Goal: Information Seeking & Learning: Learn about a topic

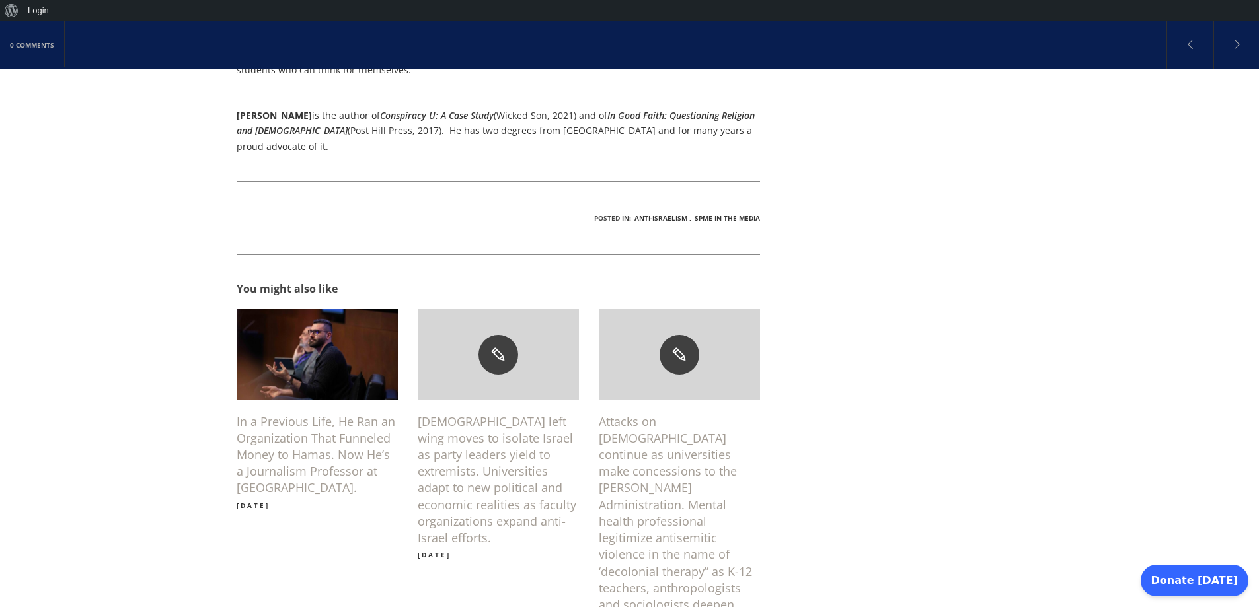
scroll to position [1454, 0]
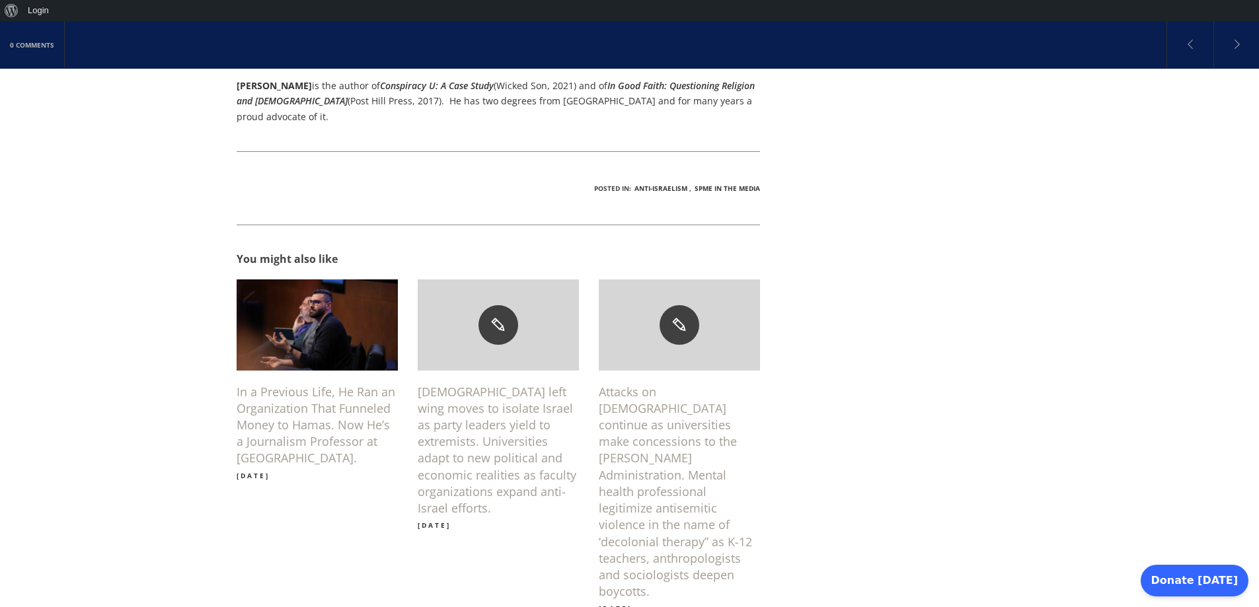
click at [287, 384] on h6 "In a Previous Life, He Ran an Organization That Funneled Money to Hamas. Now He…" at bounding box center [317, 425] width 161 height 83
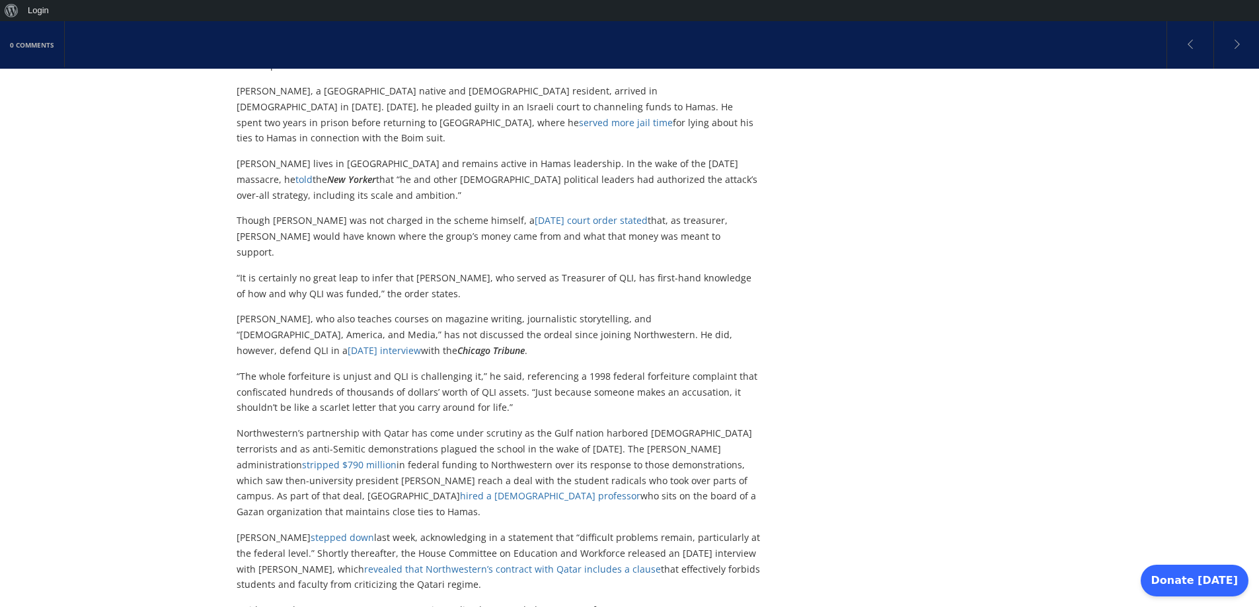
scroll to position [925, 0]
